Goal: Transaction & Acquisition: Purchase product/service

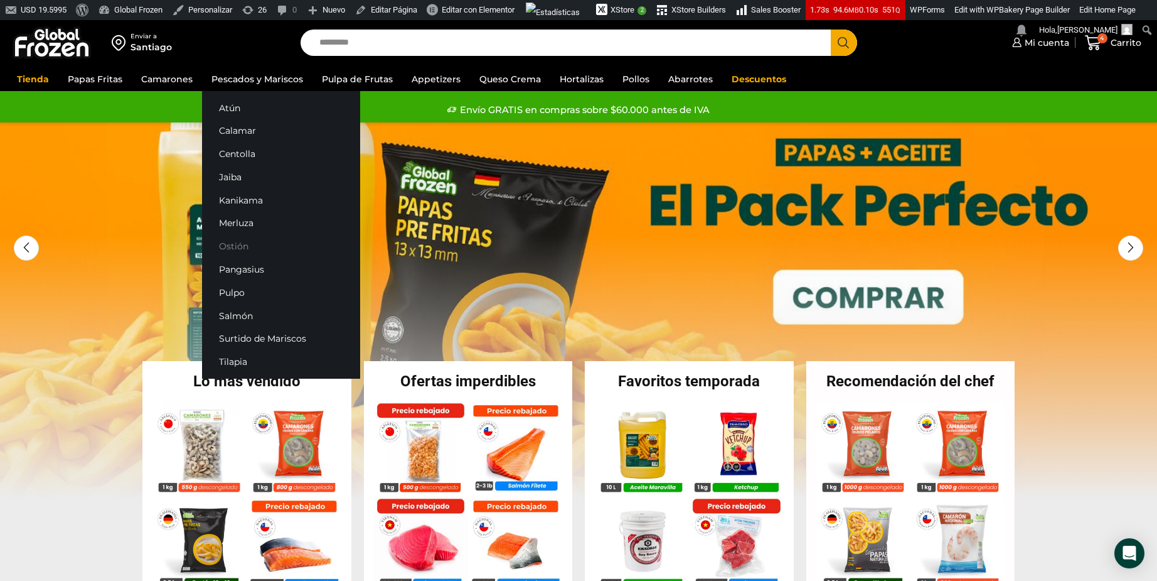
click at [235, 250] on link "Ostión" at bounding box center [281, 246] width 158 height 23
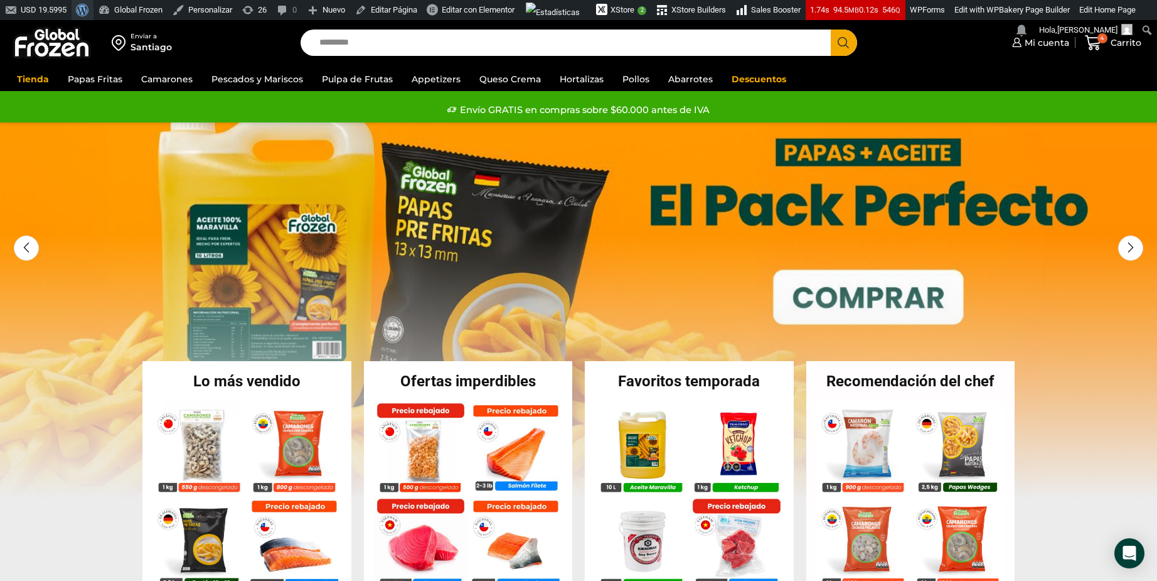
click at [82, 8] on span "Barra de herramientas" at bounding box center [80, 9] width 9 height 18
